Goal: Find specific page/section: Find specific page/section

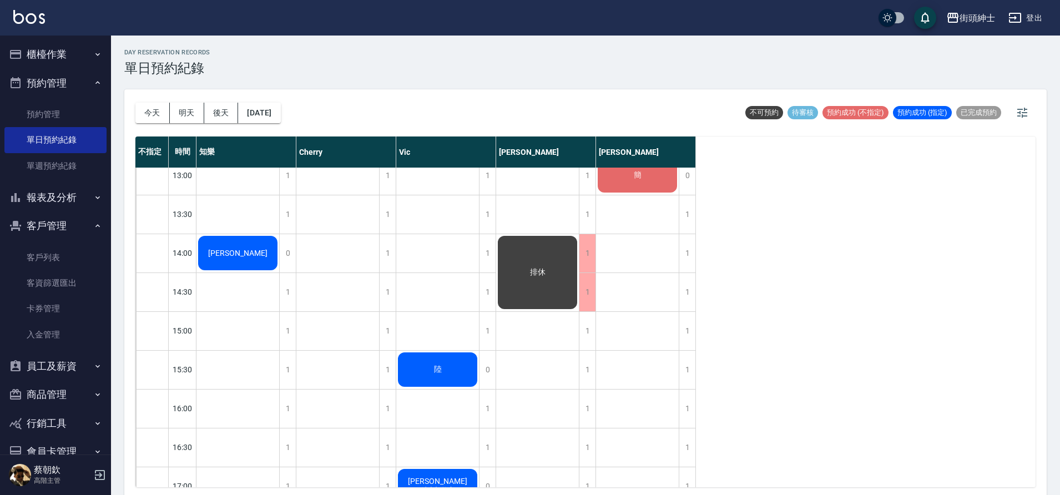
scroll to position [375, 0]
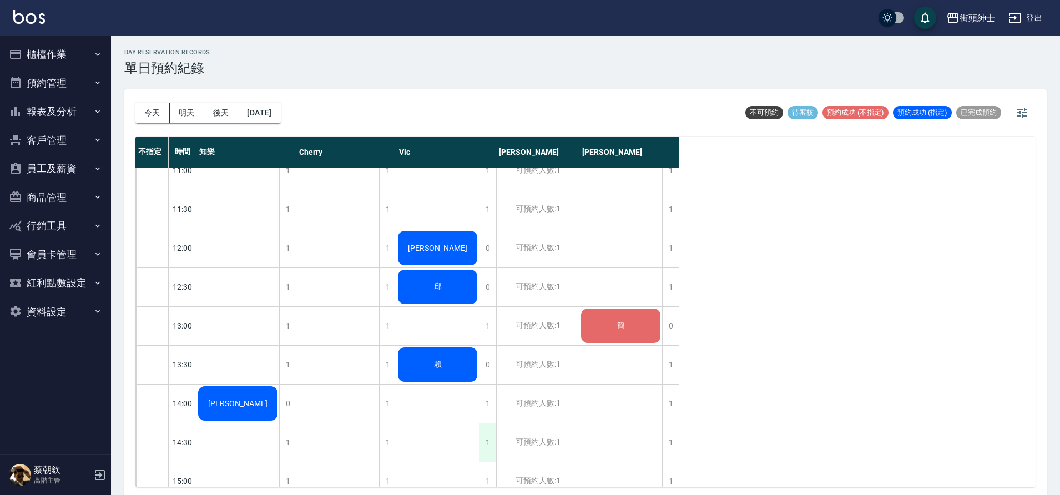
scroll to position [190, 0]
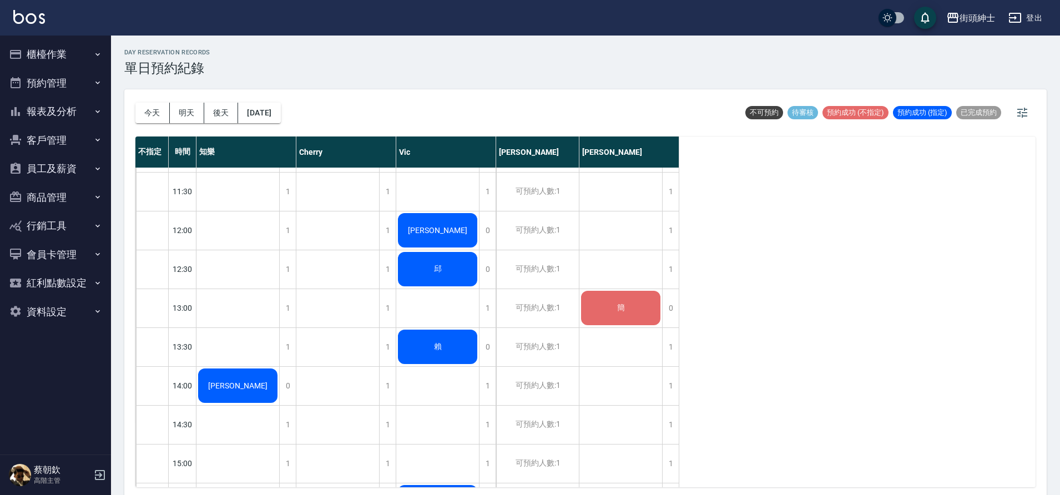
click at [279, 367] on div "賴" at bounding box center [237, 386] width 83 height 38
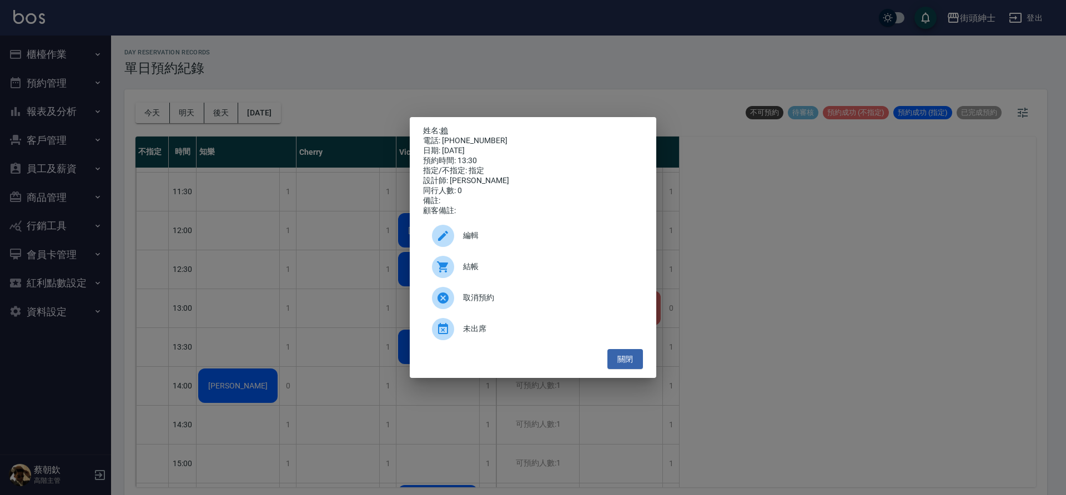
click at [448, 126] on link "賴" at bounding box center [444, 130] width 8 height 9
click at [625, 365] on button "關閉" at bounding box center [625, 359] width 36 height 21
